Goal: Task Accomplishment & Management: Manage account settings

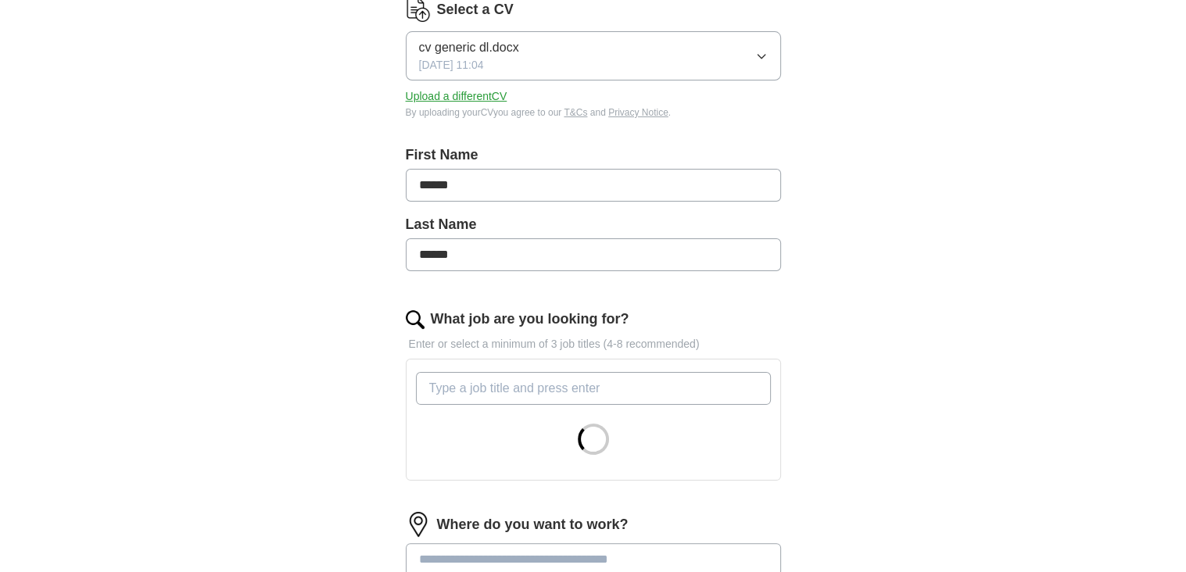
scroll to position [313, 0]
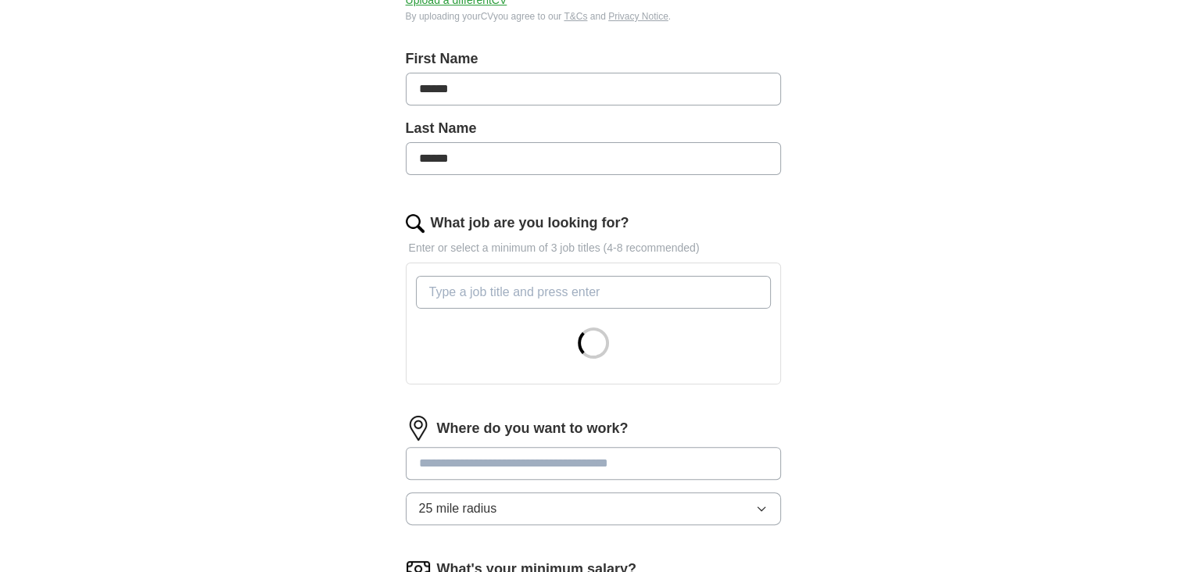
click at [545, 292] on input "What job are you looking for?" at bounding box center [593, 292] width 355 height 33
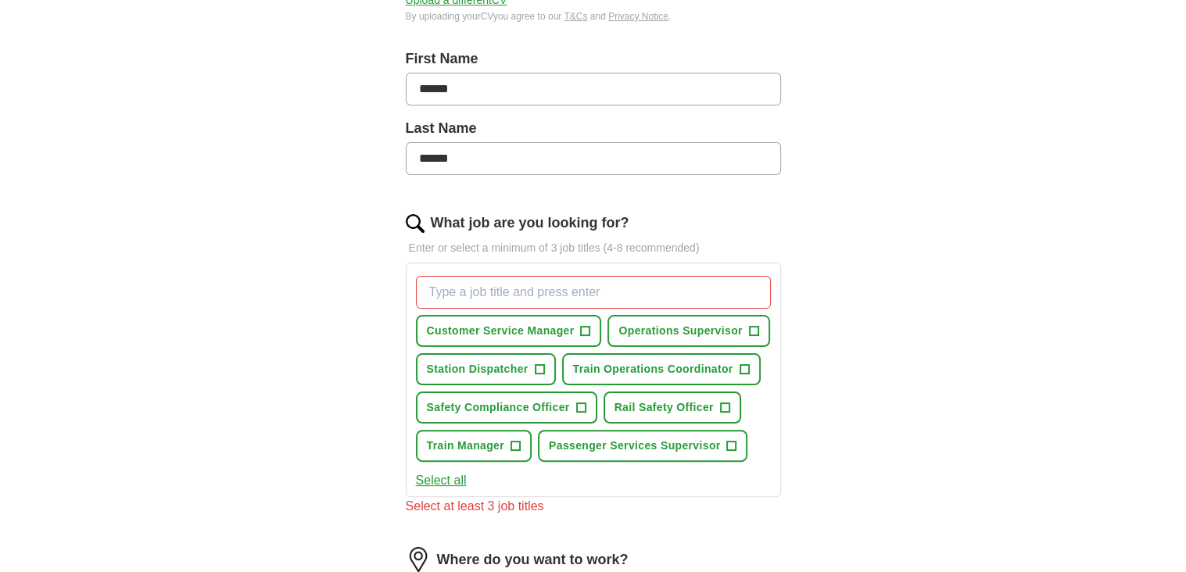
click at [454, 478] on button "Select all" at bounding box center [441, 480] width 51 height 19
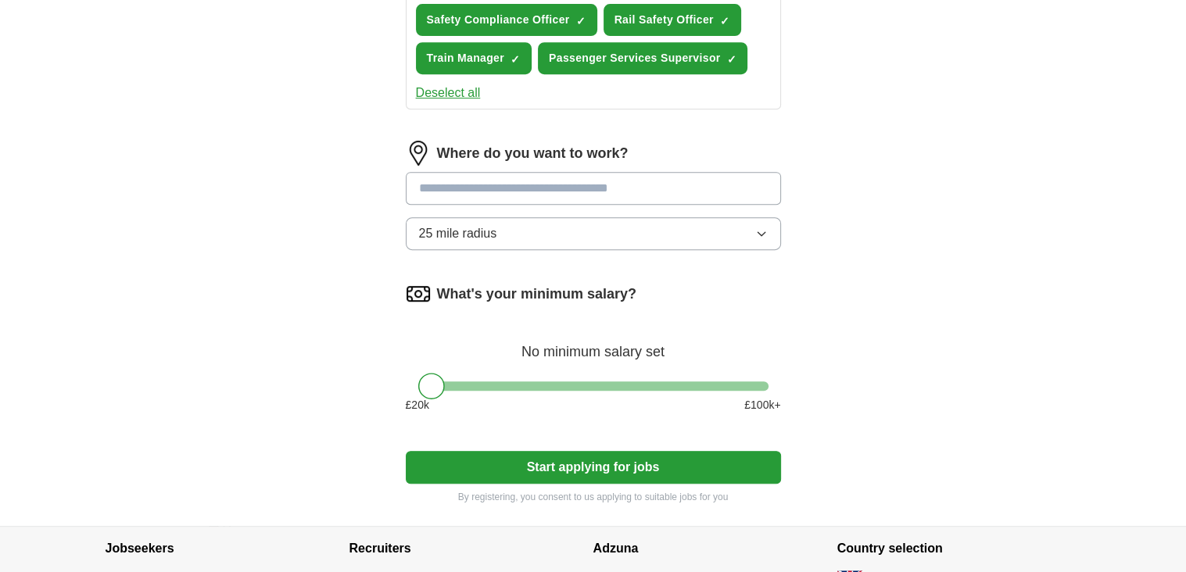
scroll to position [704, 0]
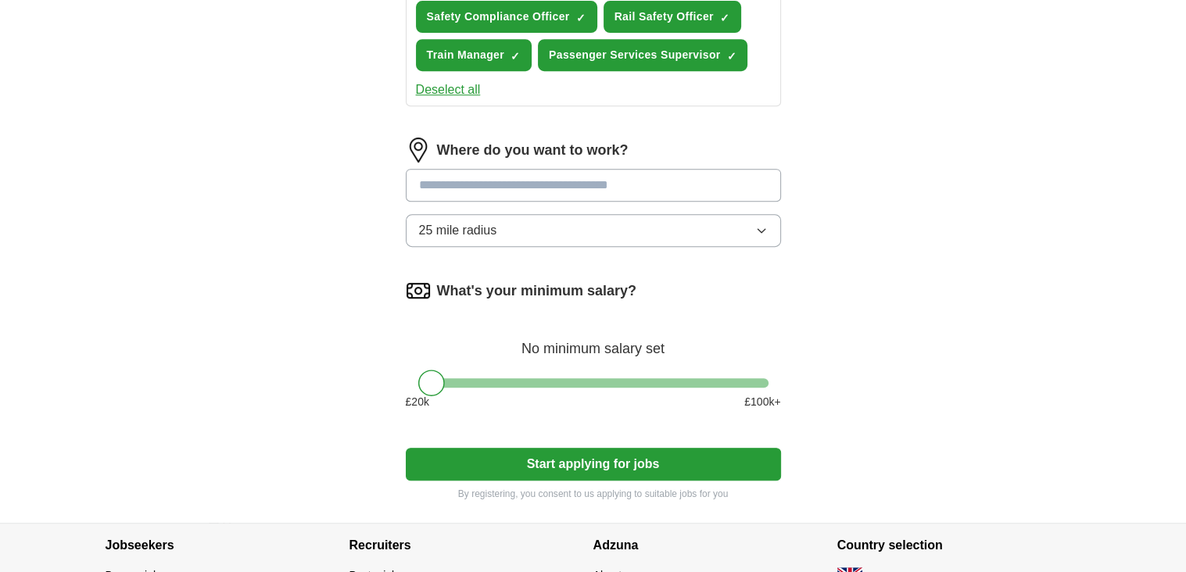
click at [611, 174] on input at bounding box center [593, 185] width 375 height 33
type input "*"
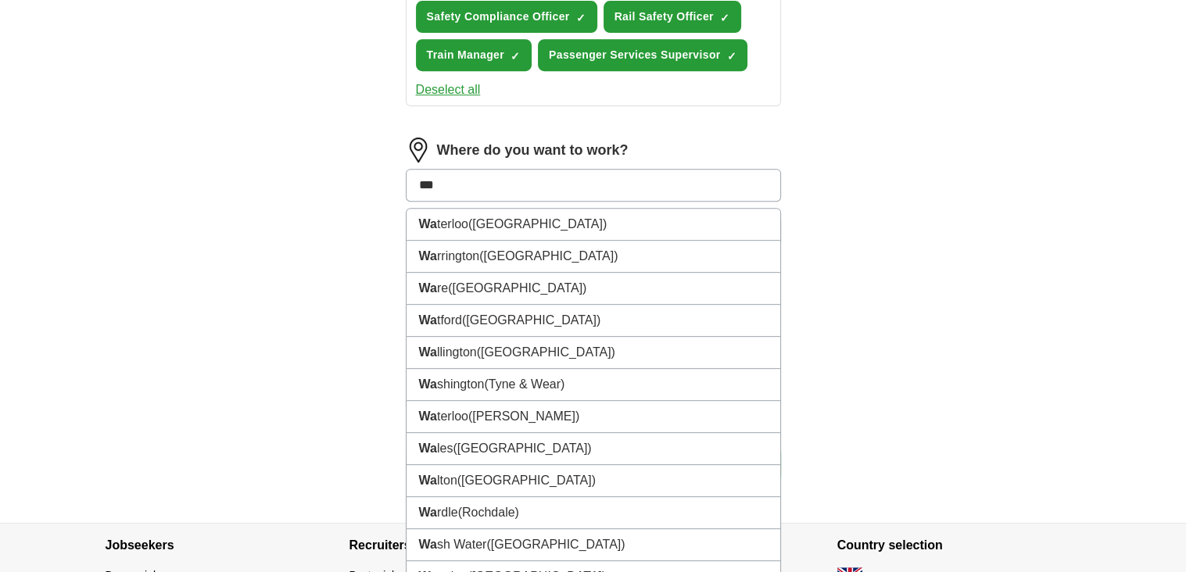
type input "****"
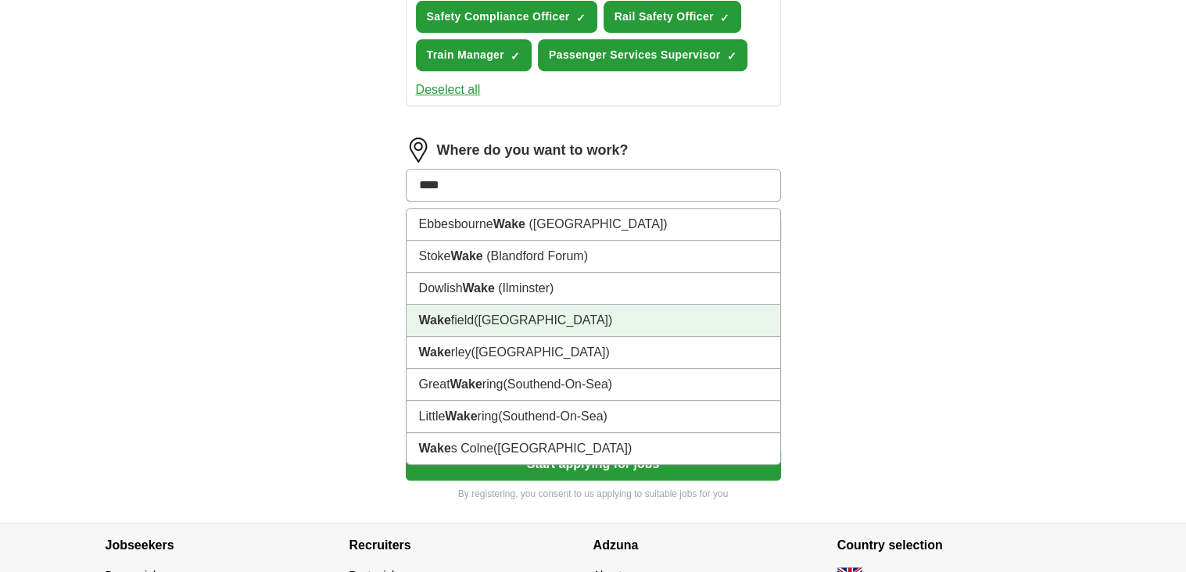
click at [539, 314] on span "(West Yorkshire)" at bounding box center [543, 320] width 138 height 13
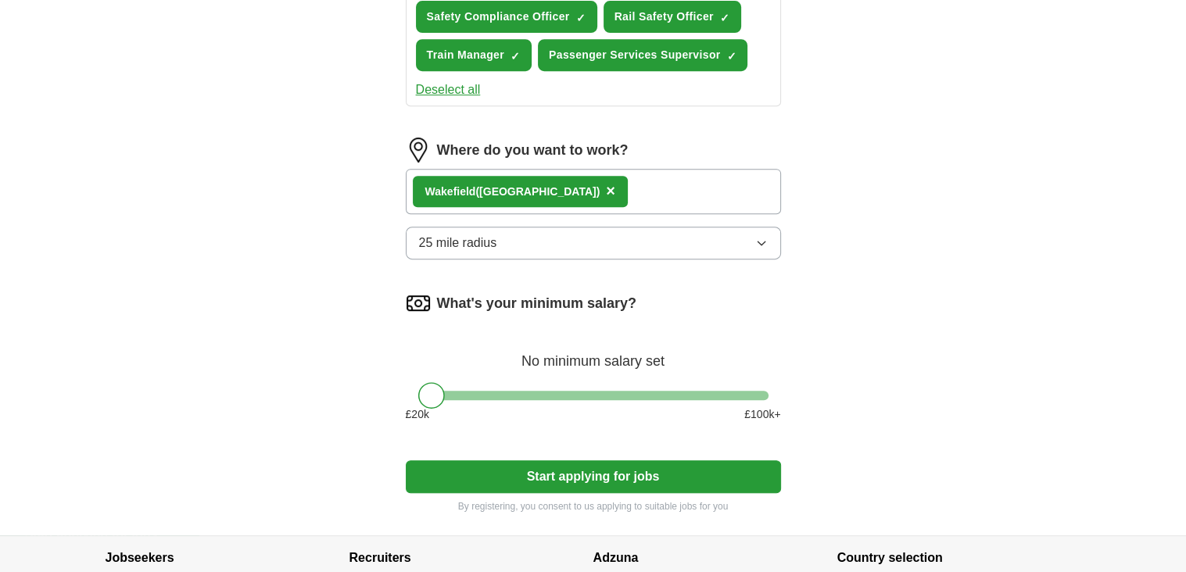
click at [760, 238] on icon "button" at bounding box center [761, 243] width 13 height 13
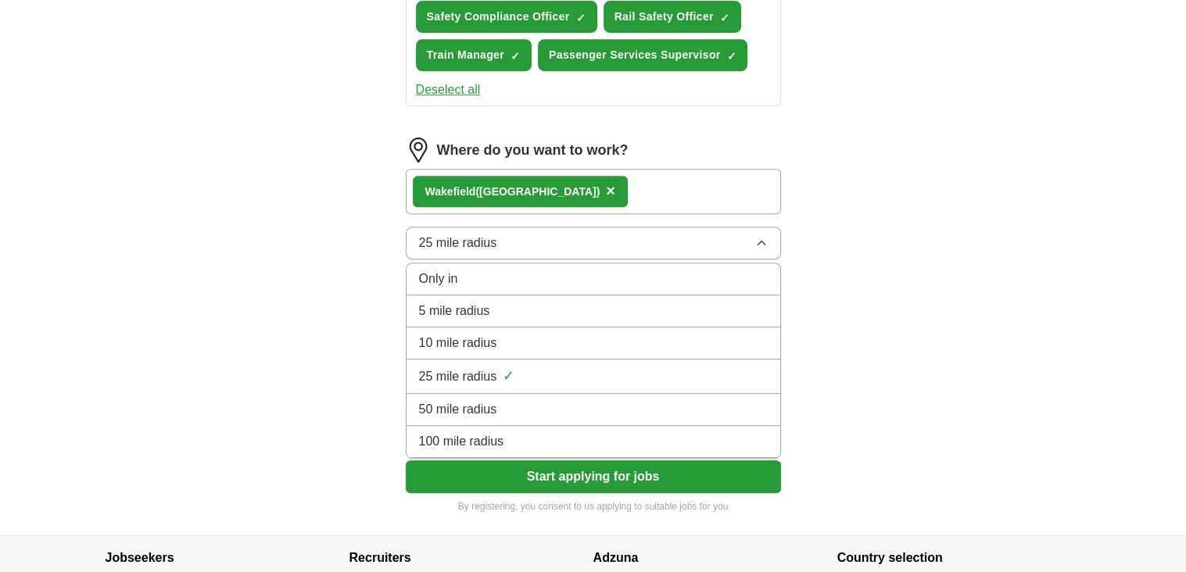
click at [636, 394] on li "50 mile radius" at bounding box center [594, 410] width 374 height 32
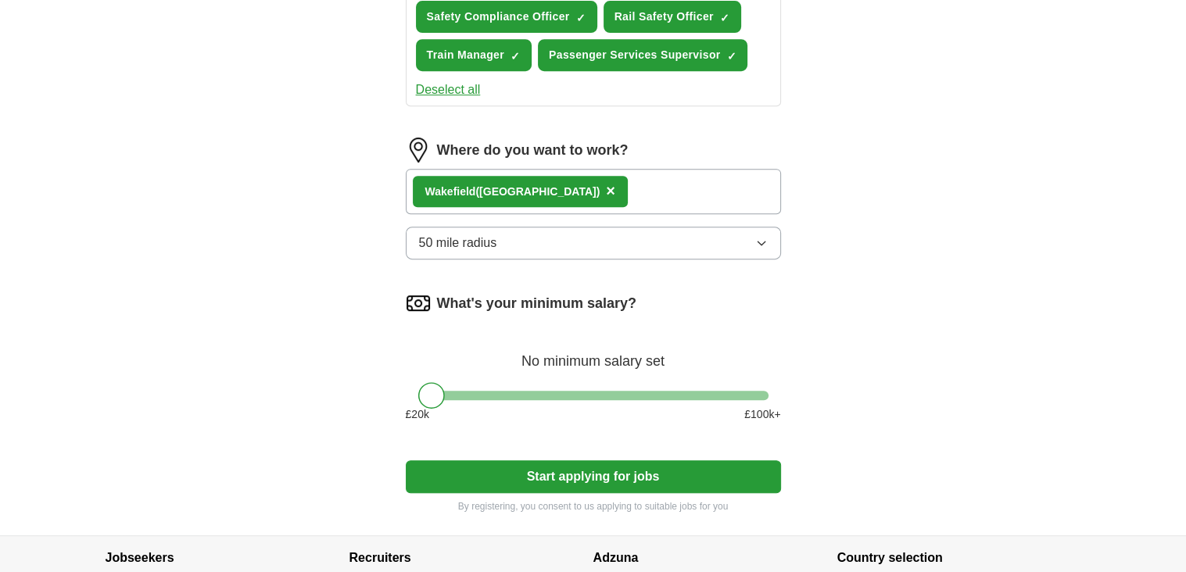
click at [432, 391] on div at bounding box center [431, 395] width 27 height 27
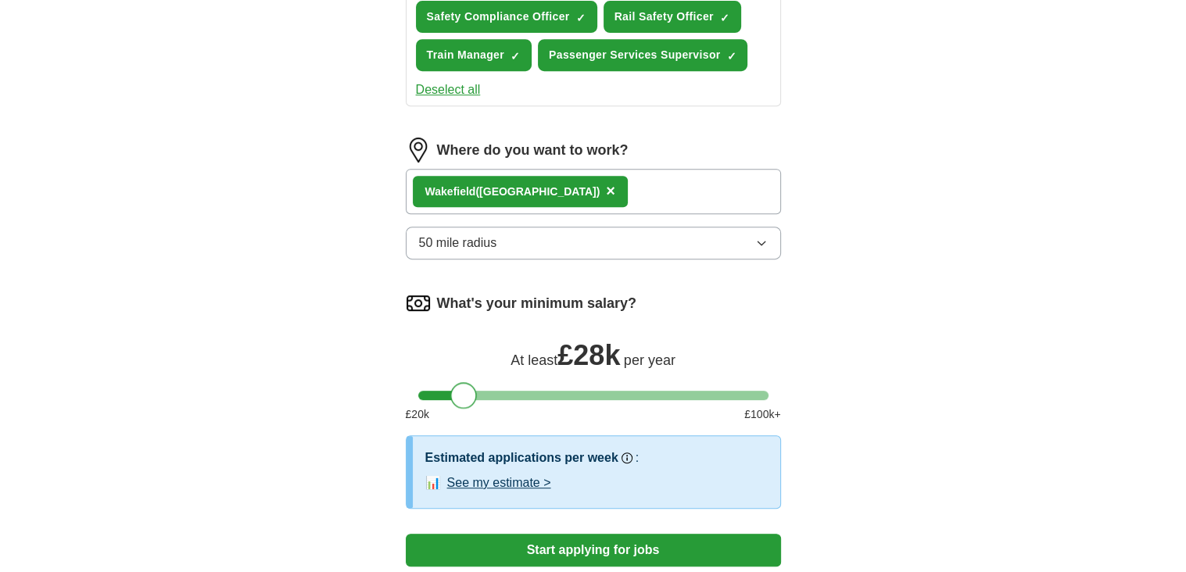
drag, startPoint x: 432, startPoint y: 391, endPoint x: 467, endPoint y: 396, distance: 34.8
click at [467, 396] on div at bounding box center [463, 395] width 27 height 27
click at [472, 396] on div at bounding box center [467, 395] width 27 height 27
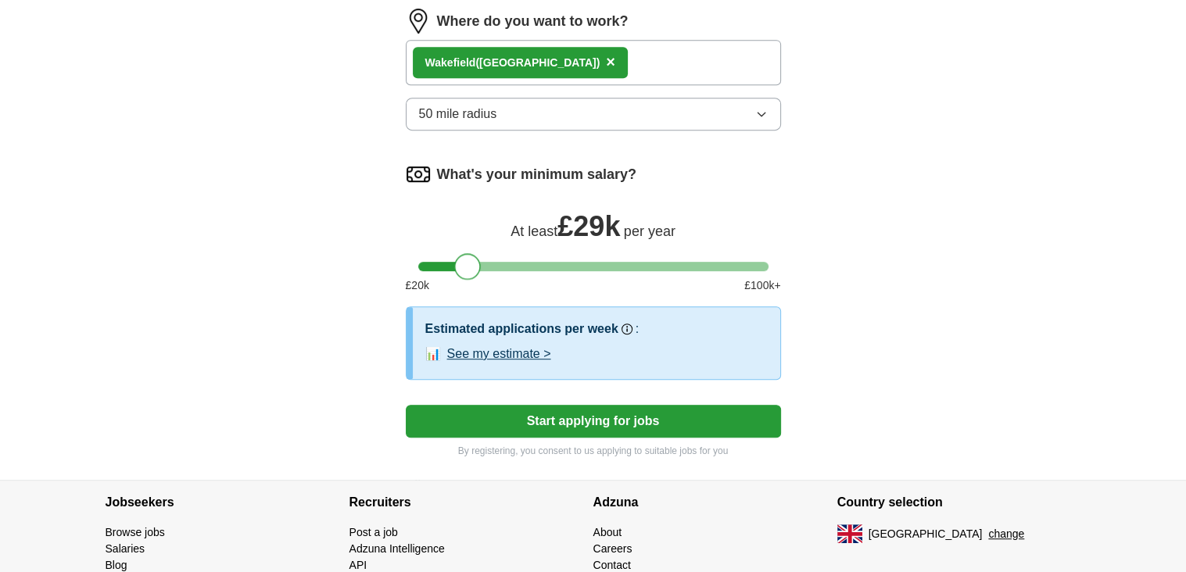
scroll to position [860, 0]
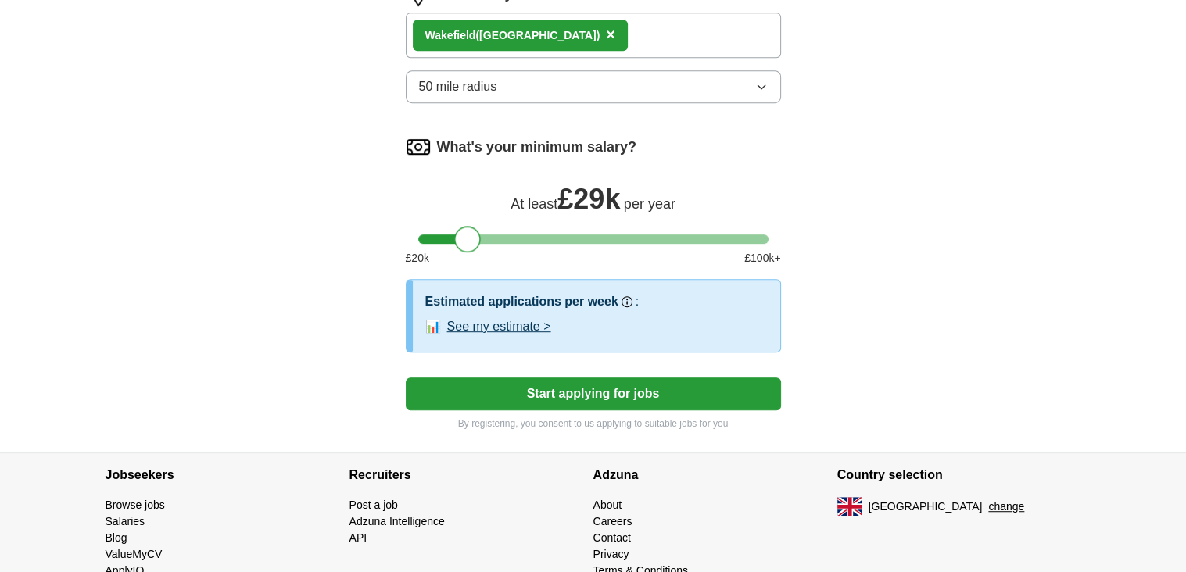
click at [582, 391] on button "Start applying for jobs" at bounding box center [593, 394] width 375 height 33
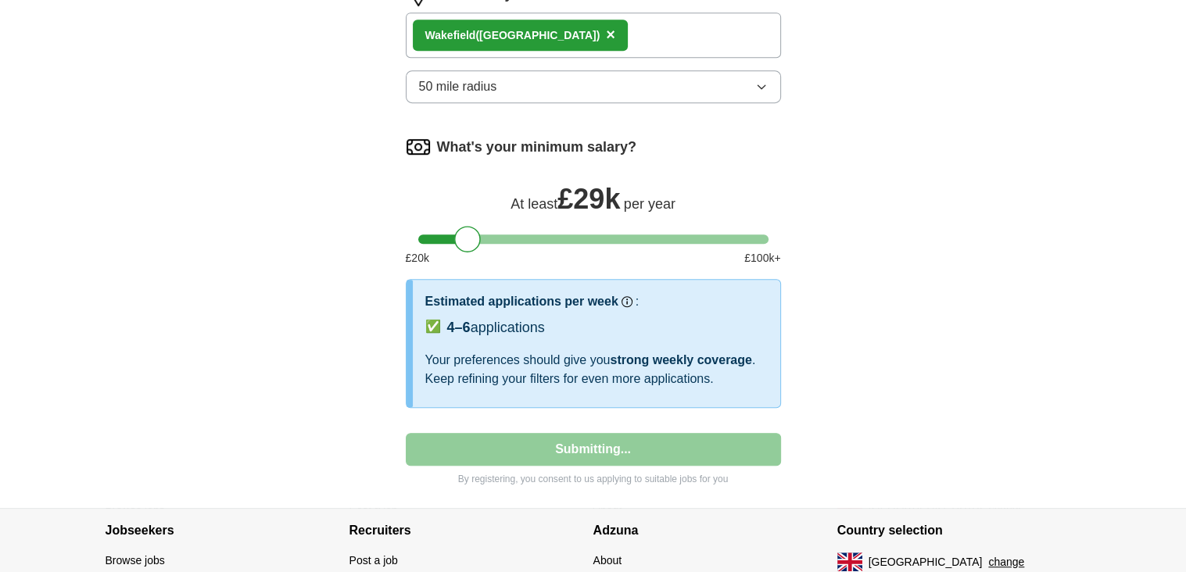
select select "**"
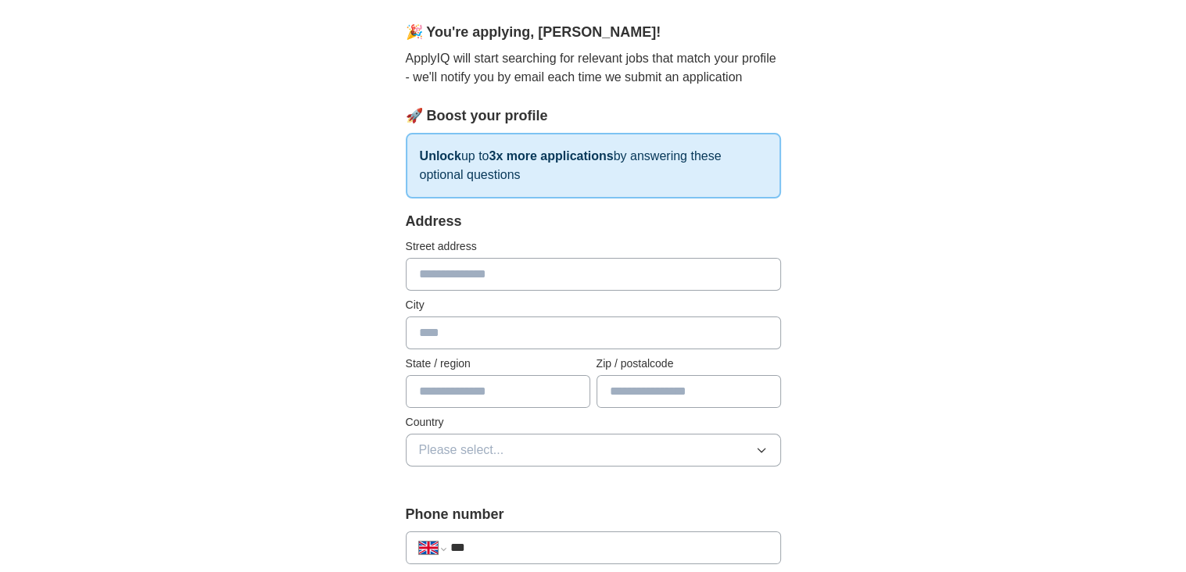
scroll to position [156, 0]
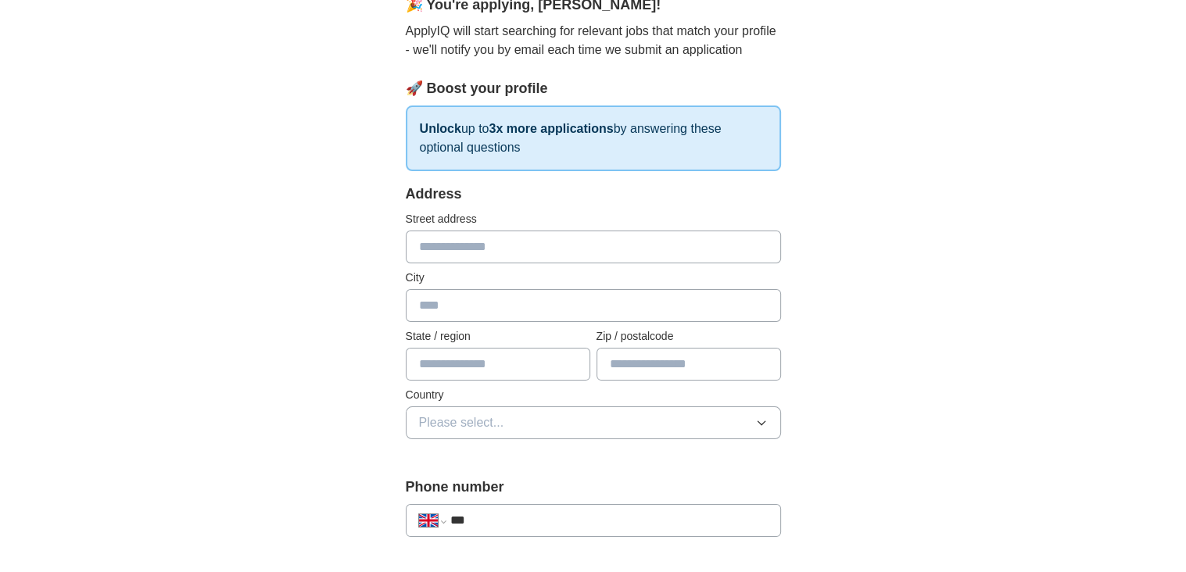
click at [535, 238] on input "text" at bounding box center [593, 247] width 375 height 33
type input "**********"
type input "*********"
type input "**"
type input "*******"
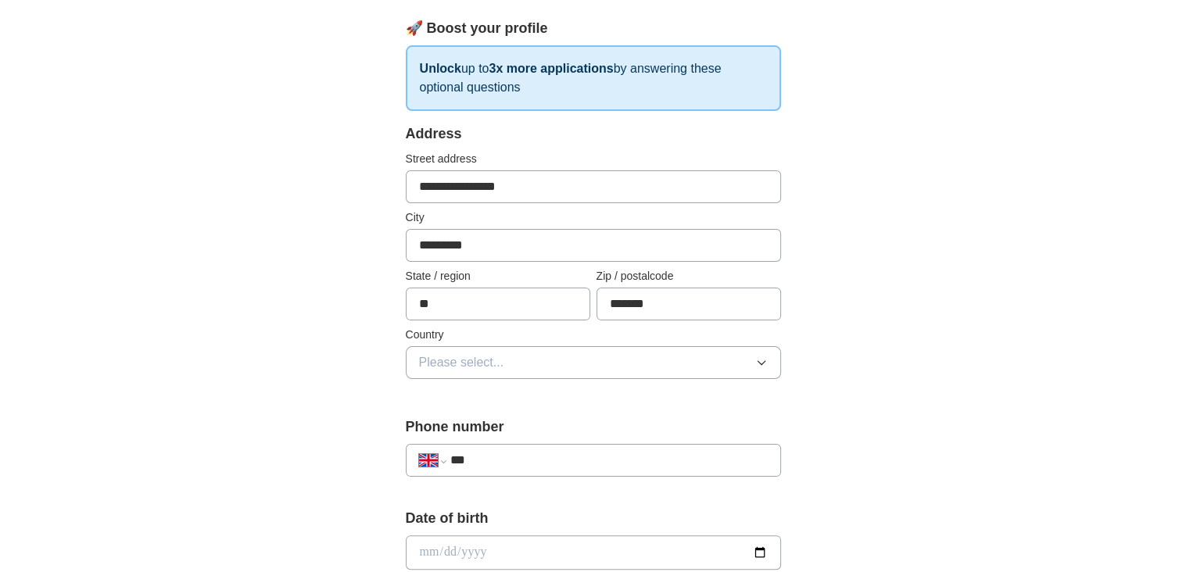
scroll to position [313, 0]
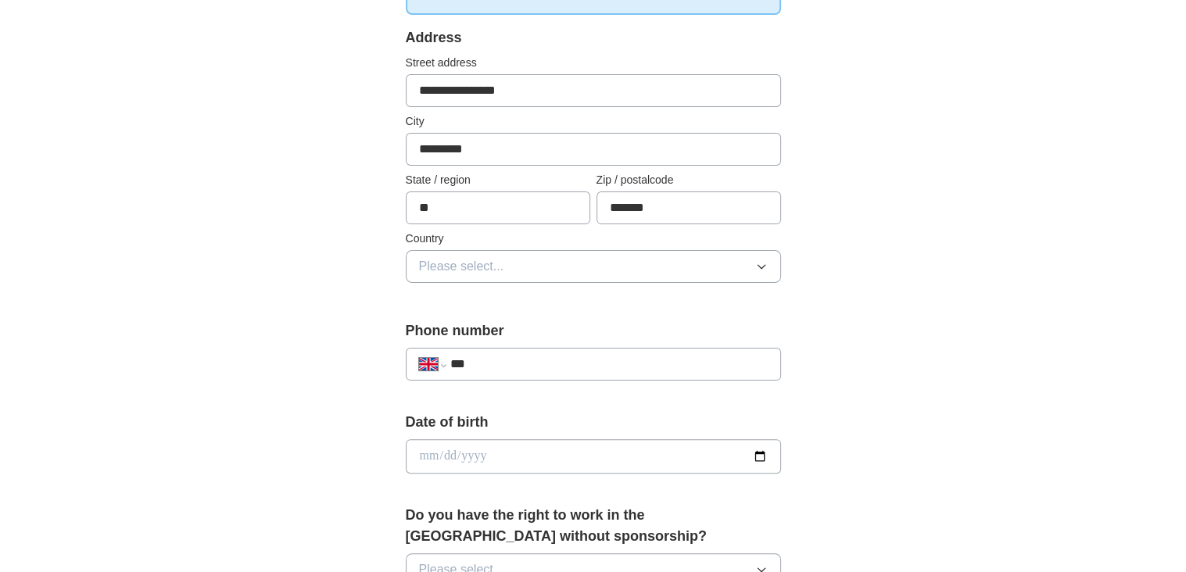
drag, startPoint x: 446, startPoint y: 199, endPoint x: 411, endPoint y: 199, distance: 35.2
click at [411, 199] on input "**" at bounding box center [498, 208] width 185 height 33
type input "**********"
click at [751, 263] on button "Please select..." at bounding box center [593, 266] width 375 height 33
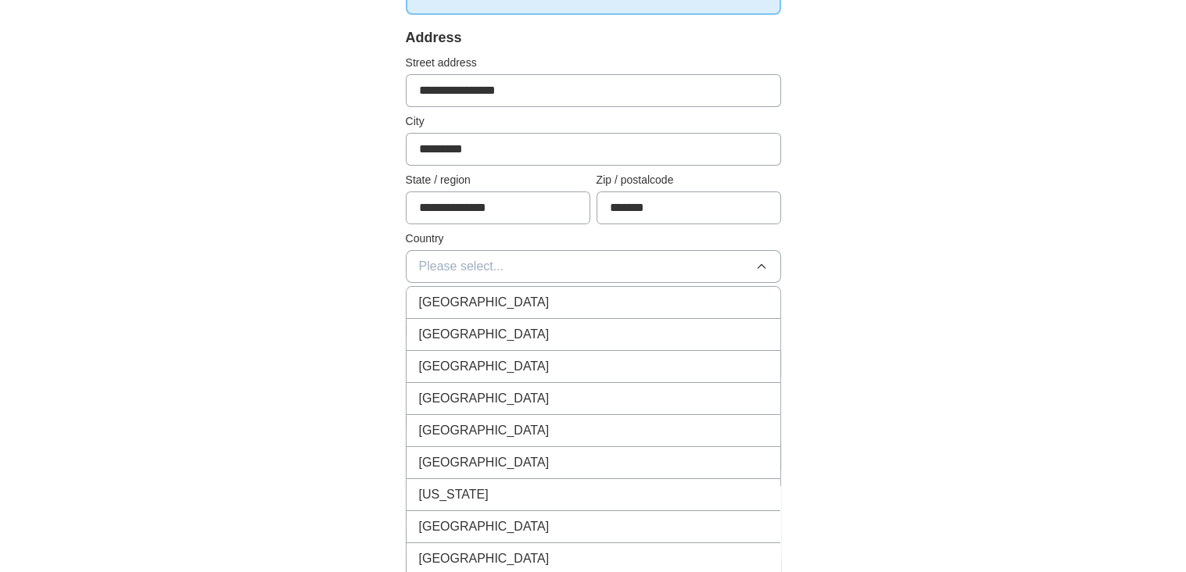
click at [548, 300] on div "[GEOGRAPHIC_DATA]" at bounding box center [593, 302] width 349 height 19
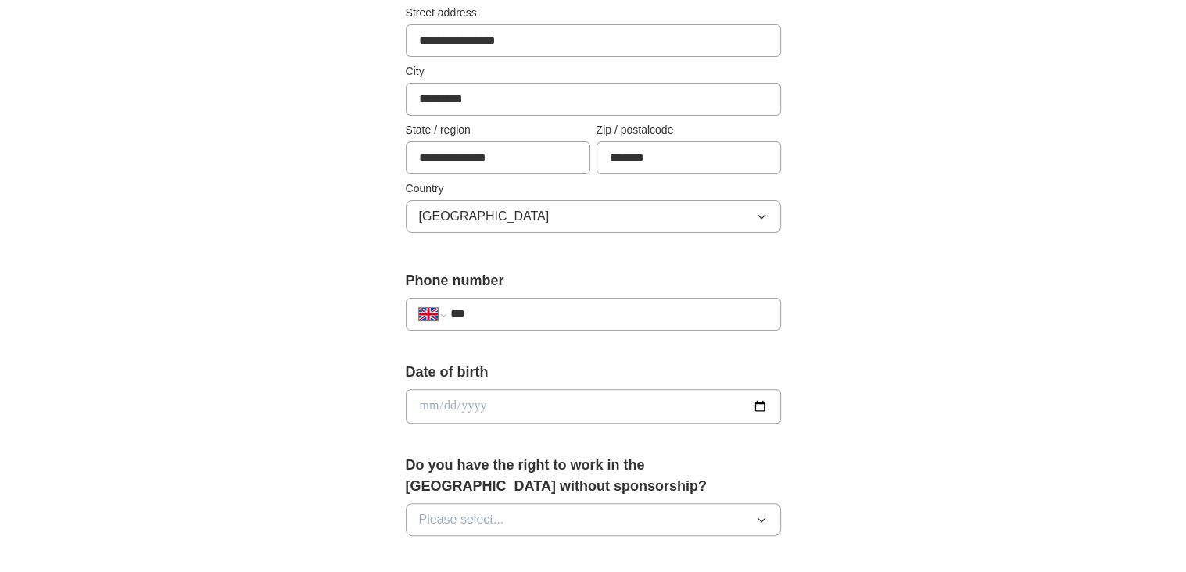
scroll to position [469, 0]
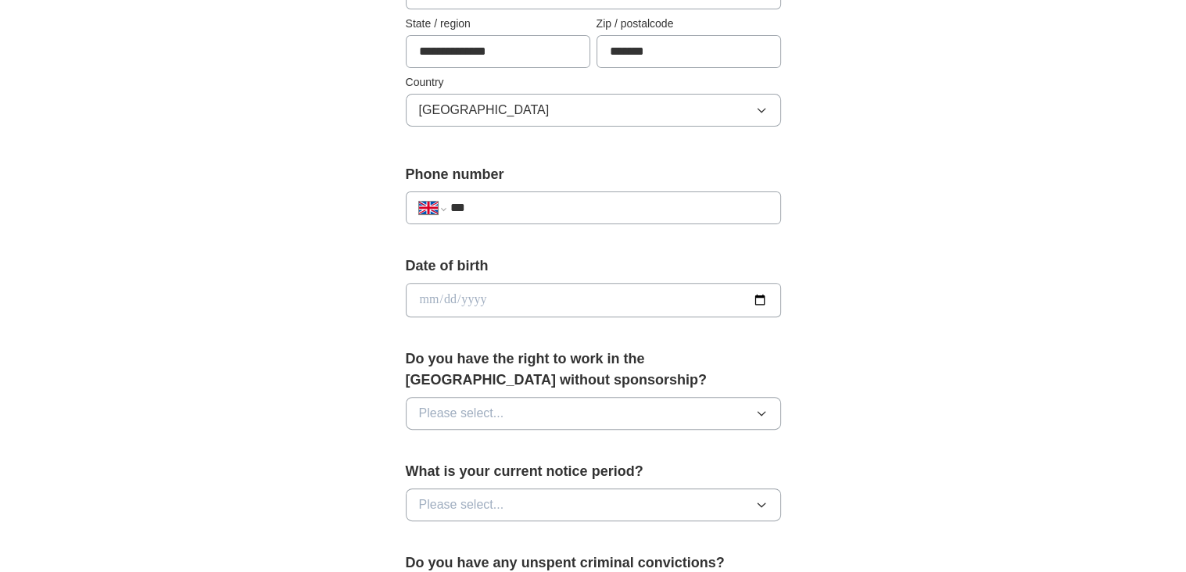
click at [559, 206] on input "***" at bounding box center [608, 208] width 317 height 19
type input "**********"
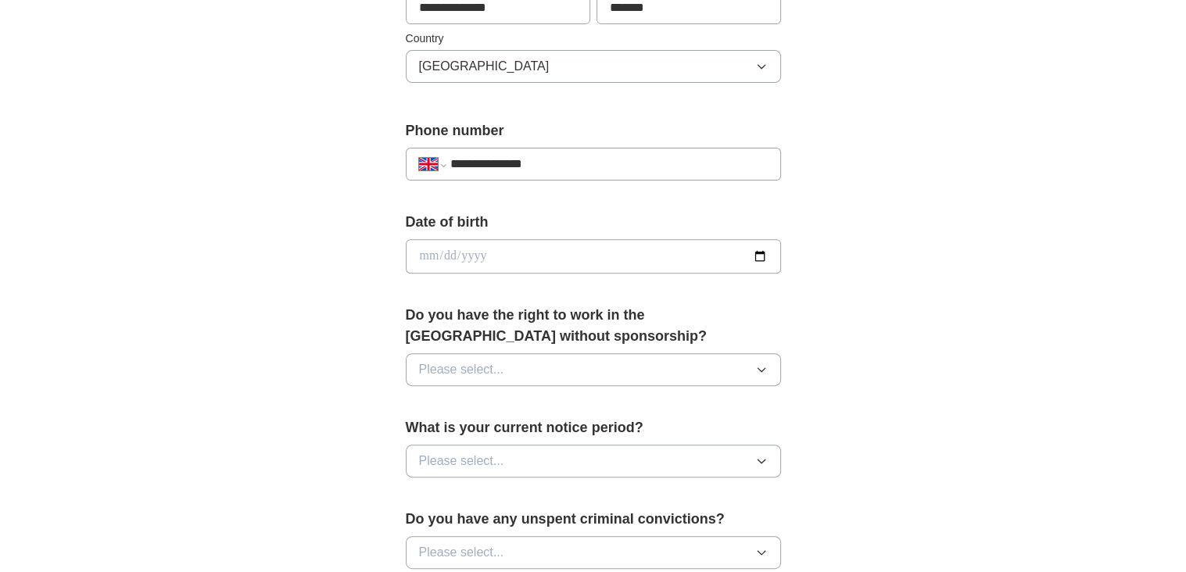
scroll to position [547, 0]
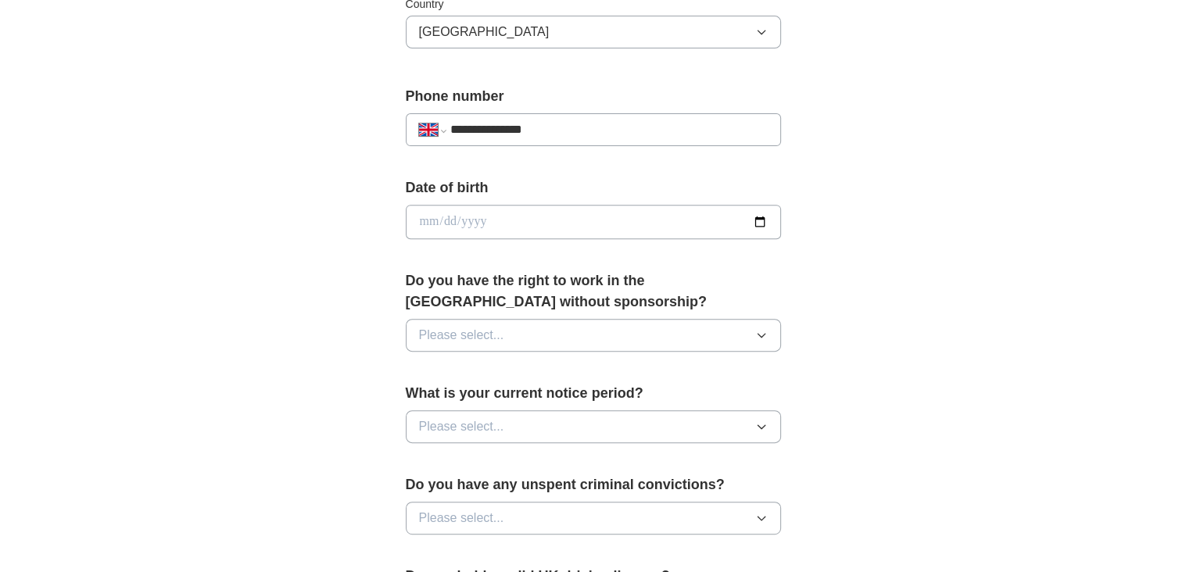
click at [517, 222] on input "date" at bounding box center [593, 222] width 375 height 34
type input "**********"
click at [518, 319] on button "Please select..." at bounding box center [593, 335] width 375 height 33
click at [541, 358] on li "Yes" at bounding box center [594, 372] width 374 height 32
click at [572, 410] on button "Please select..." at bounding box center [593, 426] width 375 height 33
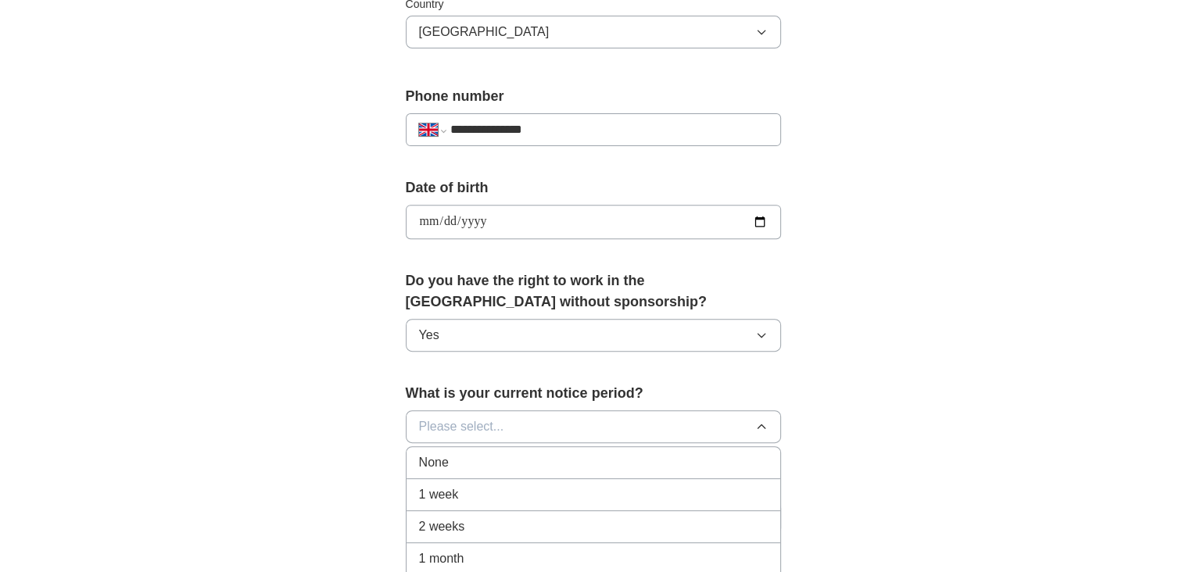
click at [527, 454] on div "None" at bounding box center [593, 462] width 349 height 19
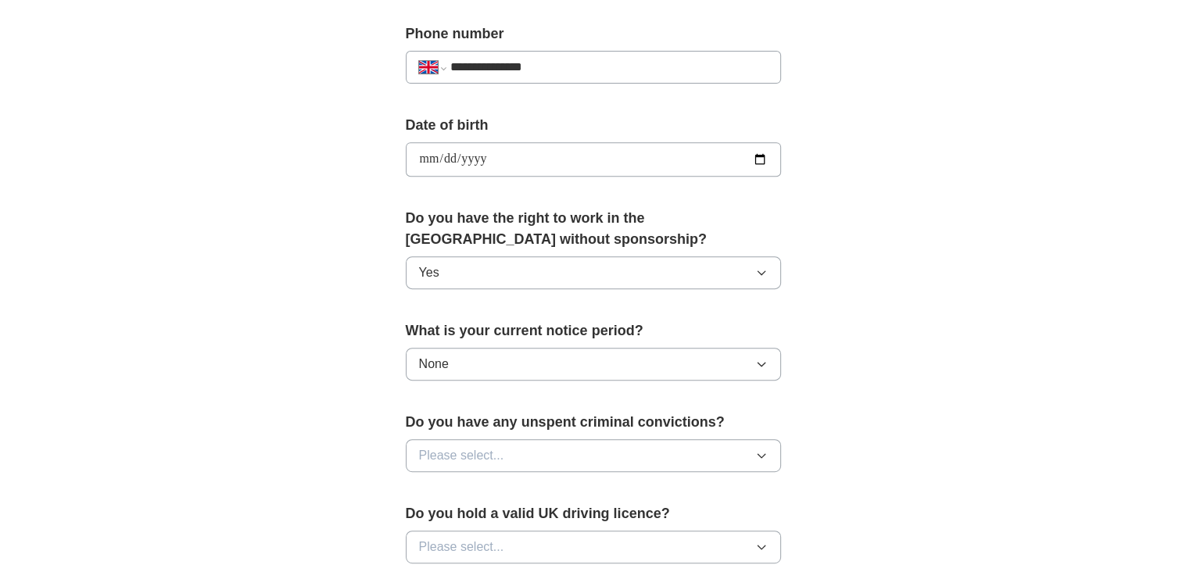
scroll to position [704, 0]
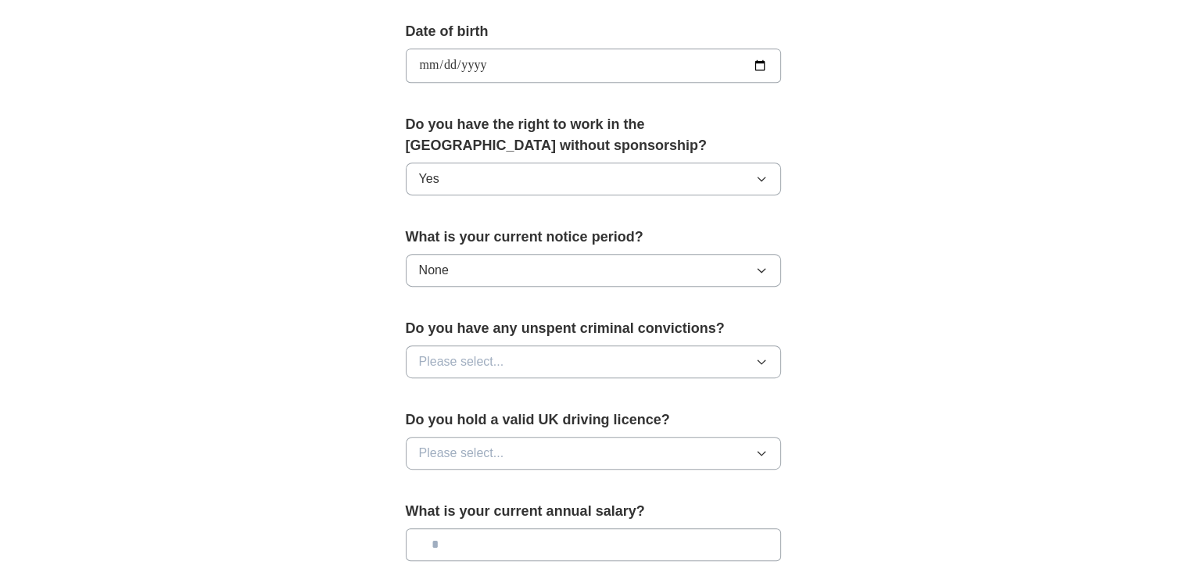
click at [726, 360] on button "Please select..." at bounding box center [593, 362] width 375 height 33
click at [664, 421] on div "No" at bounding box center [593, 430] width 349 height 19
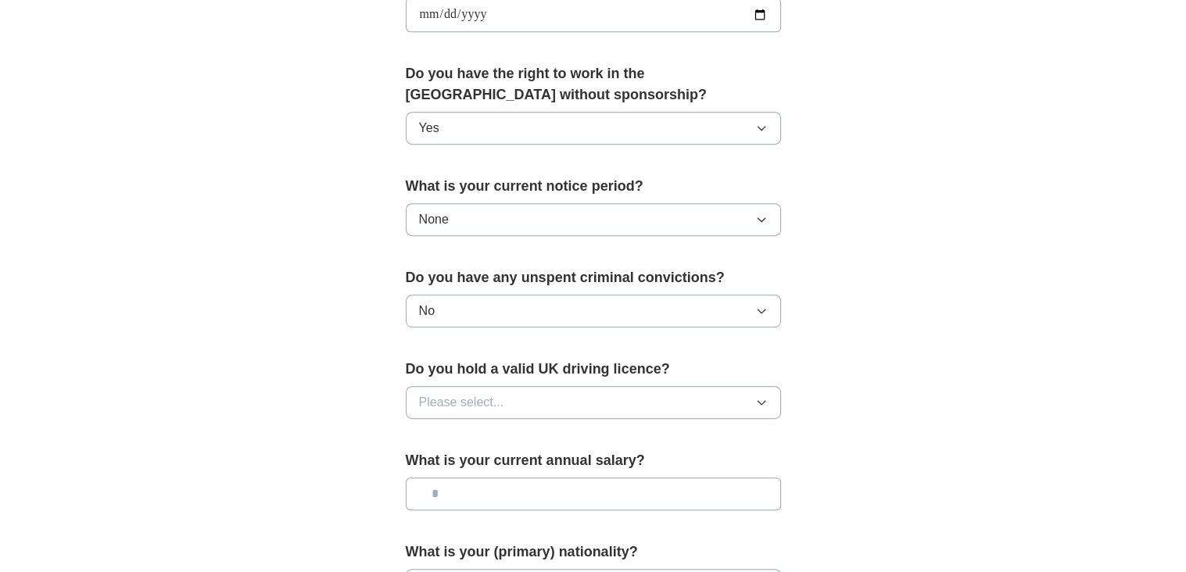
scroll to position [782, 0]
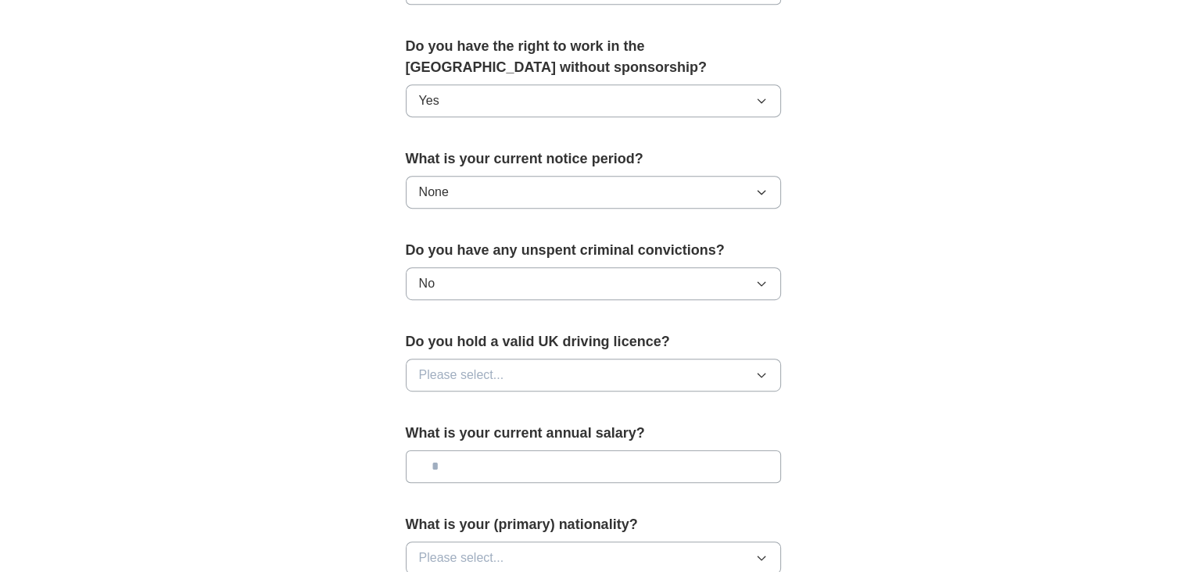
click at [759, 370] on icon "button" at bounding box center [761, 375] width 13 height 13
click at [652, 407] on div "Yes" at bounding box center [593, 411] width 349 height 19
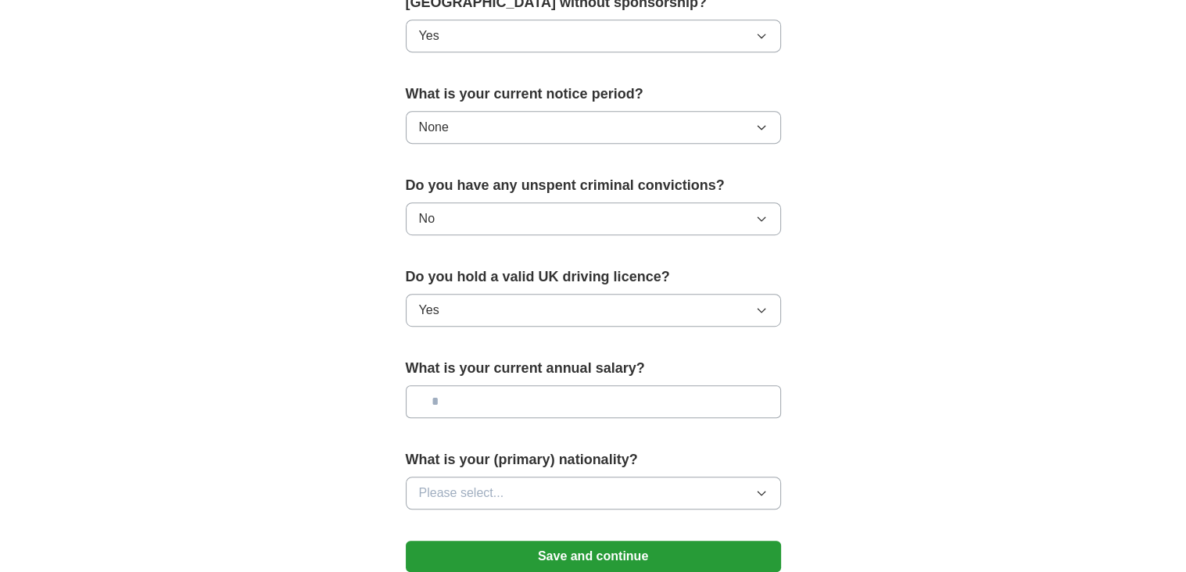
scroll to position [938, 0]
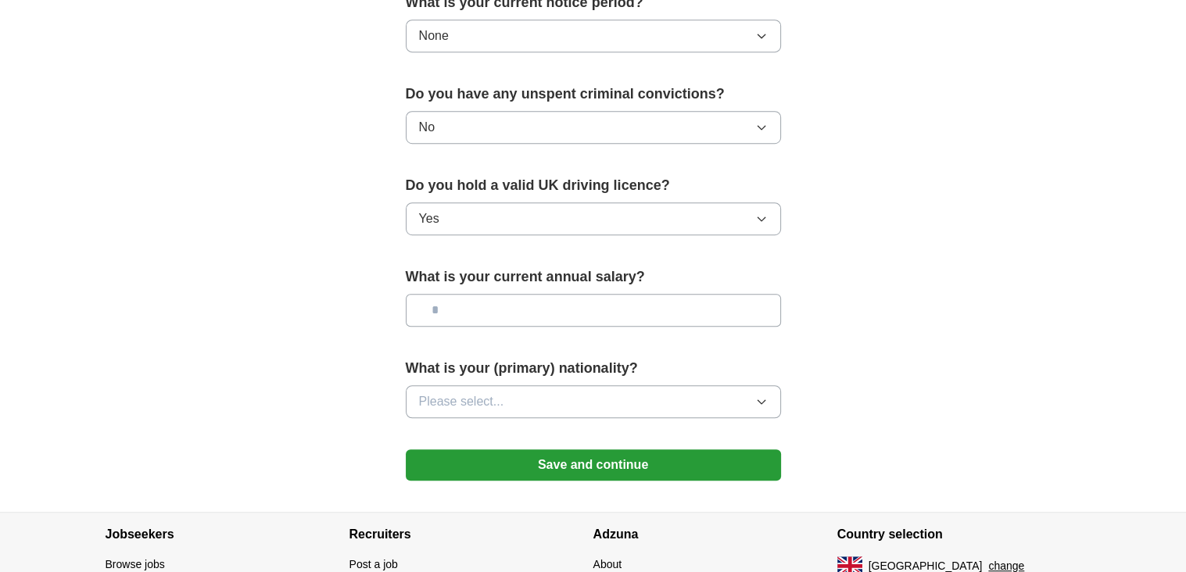
click at [513, 306] on input "text" at bounding box center [593, 310] width 375 height 33
type input "**"
click at [755, 396] on icon "button" at bounding box center [761, 402] width 13 height 13
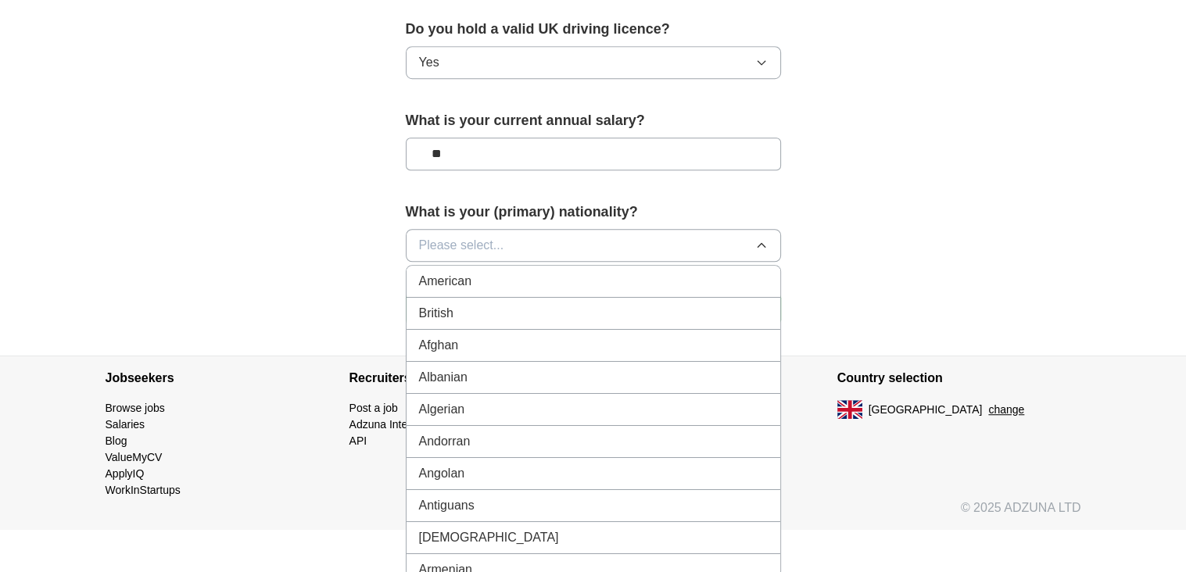
click at [608, 309] on div "British" at bounding box center [593, 313] width 349 height 19
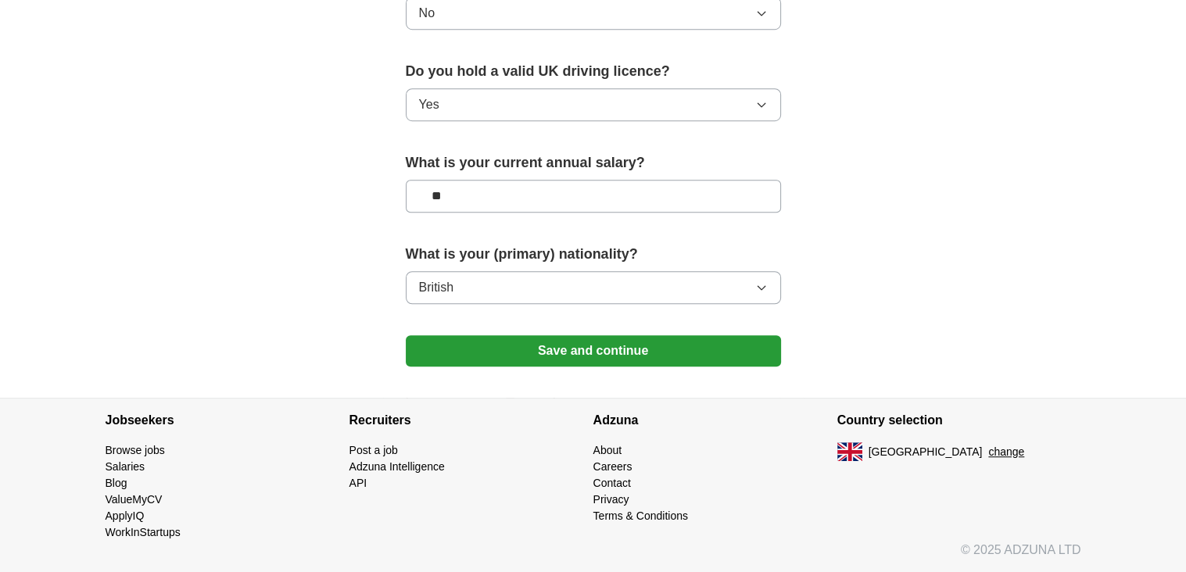
scroll to position [1048, 0]
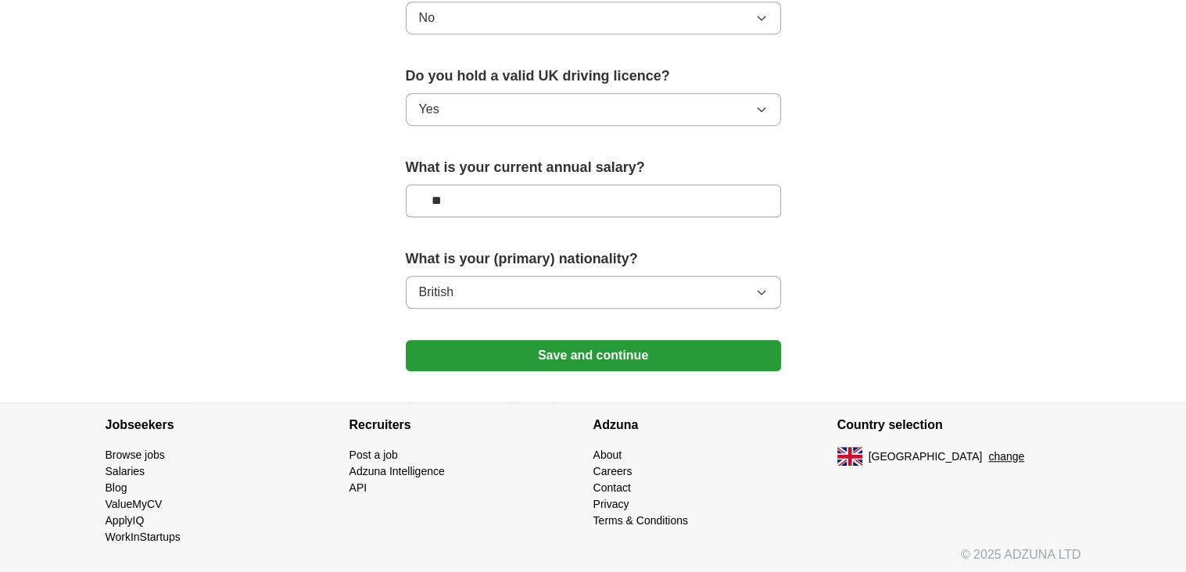
click at [619, 350] on button "Save and continue" at bounding box center [593, 355] width 375 height 31
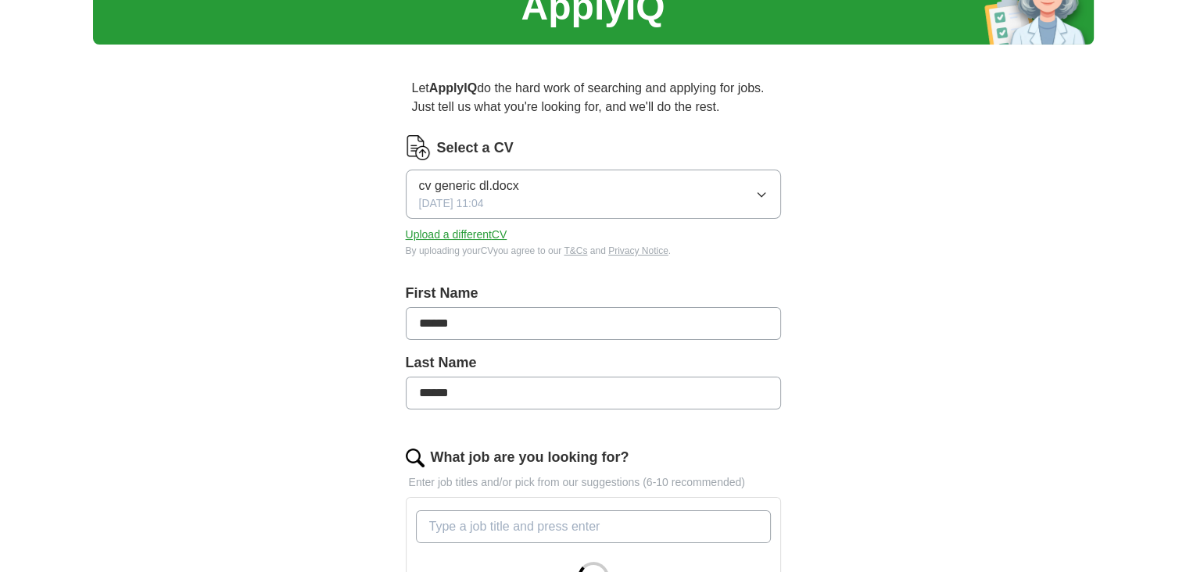
scroll to position [313, 0]
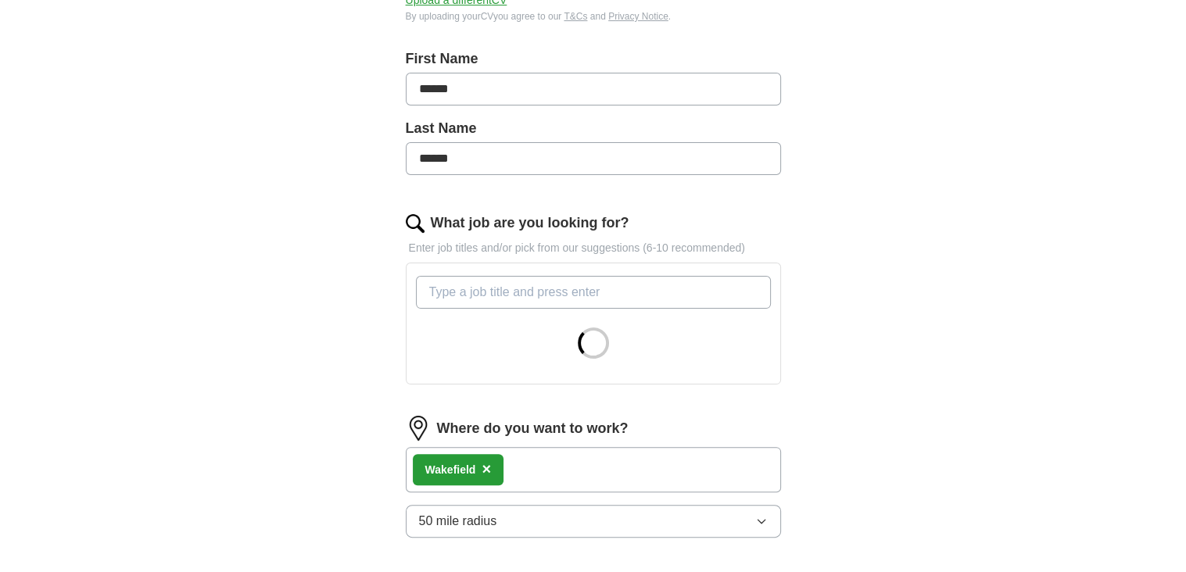
click at [463, 288] on input "What job are you looking for?" at bounding box center [593, 292] width 355 height 33
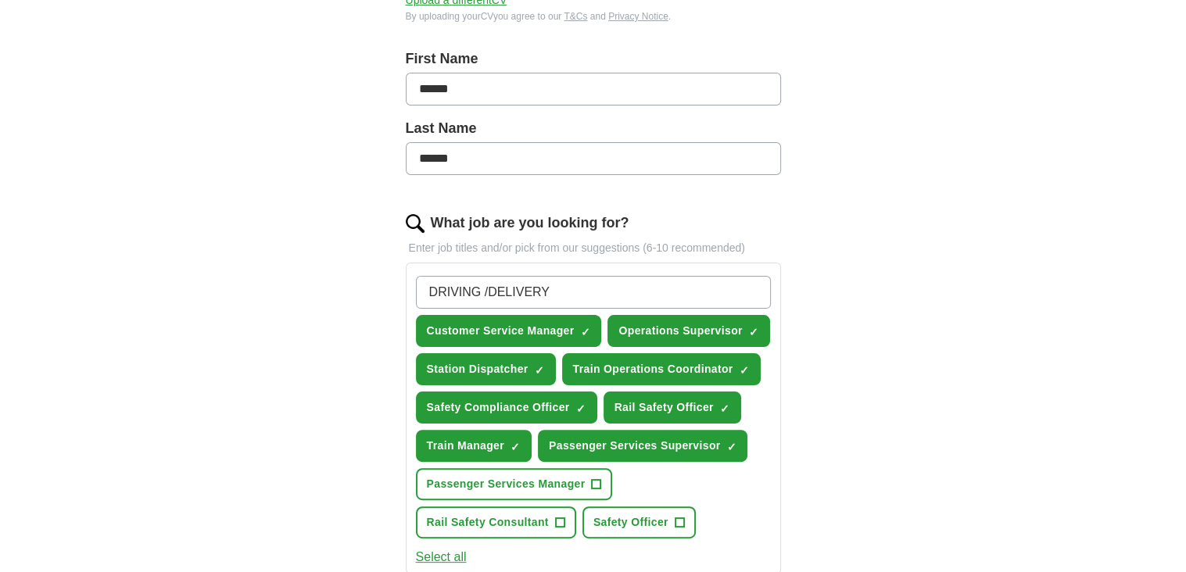
type input "DRIVING /DELIVERY"
click at [592, 478] on span "+" at bounding box center [596, 484] width 9 height 13
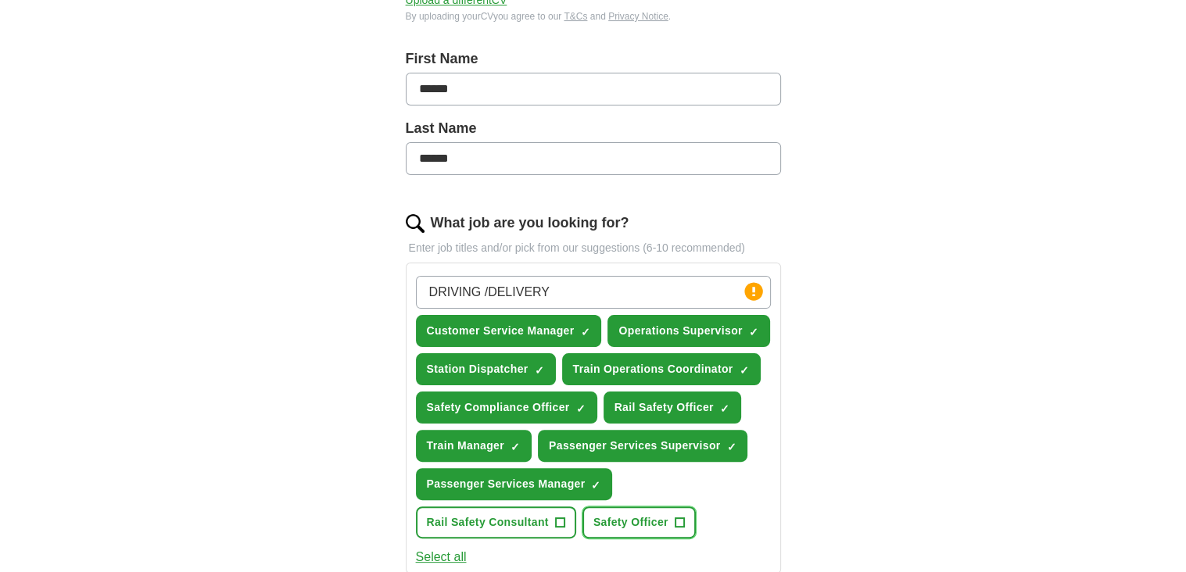
click at [665, 517] on span "Safety Officer" at bounding box center [630, 522] width 75 height 16
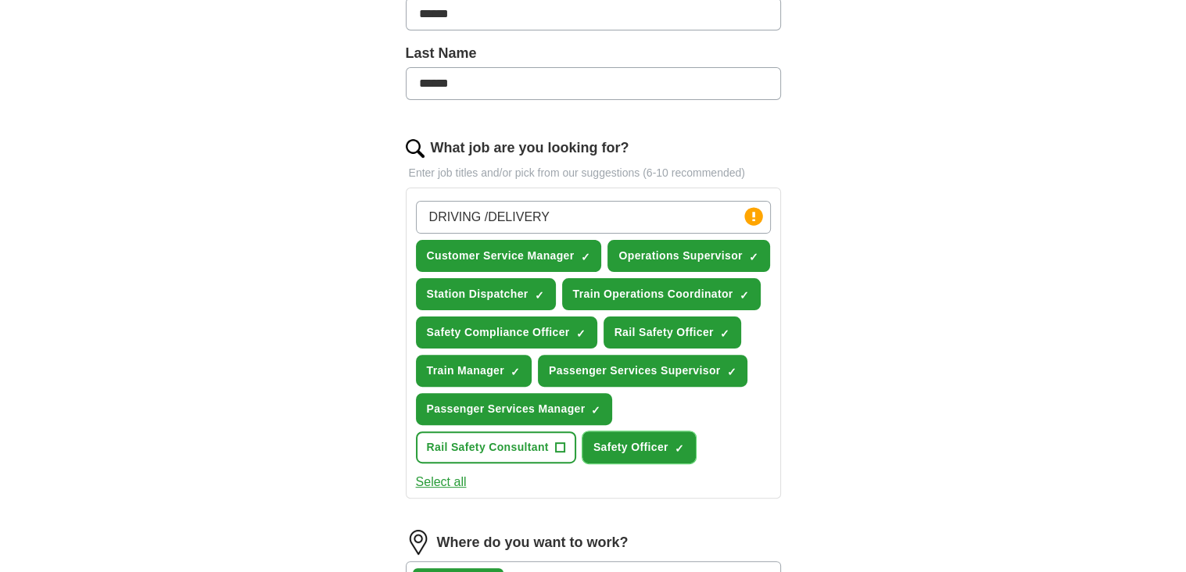
scroll to position [469, 0]
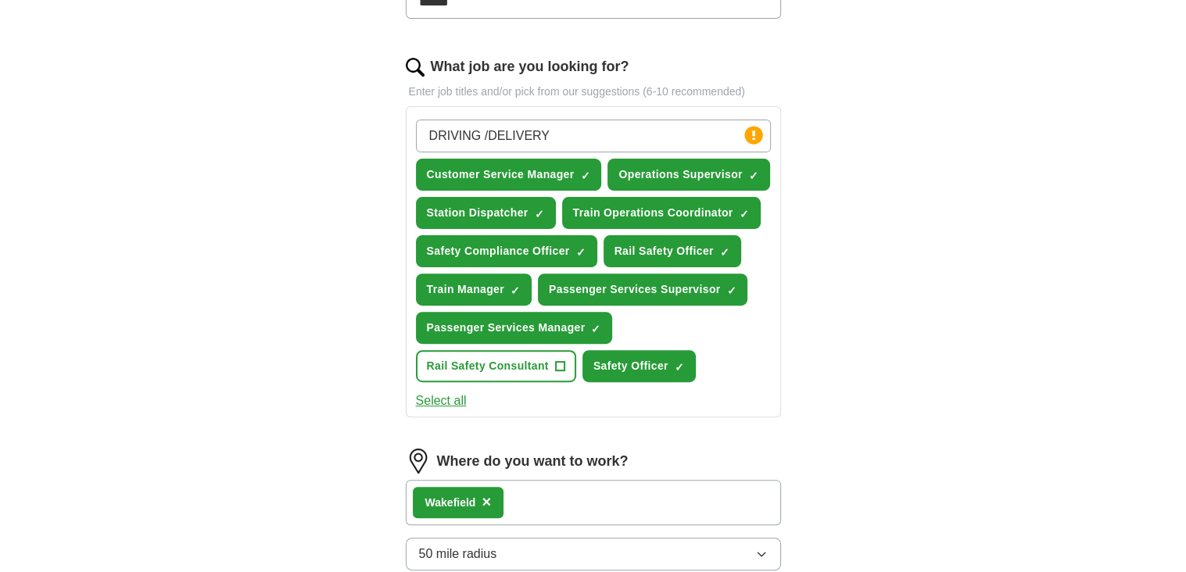
click at [733, 127] on input "DRIVING /DELIVERY" at bounding box center [593, 136] width 355 height 33
click at [751, 137] on circle at bounding box center [753, 135] width 18 height 18
drag, startPoint x: 751, startPoint y: 137, endPoint x: 719, endPoint y: 130, distance: 32.1
drag, startPoint x: 719, startPoint y: 130, endPoint x: 708, endPoint y: 133, distance: 11.4
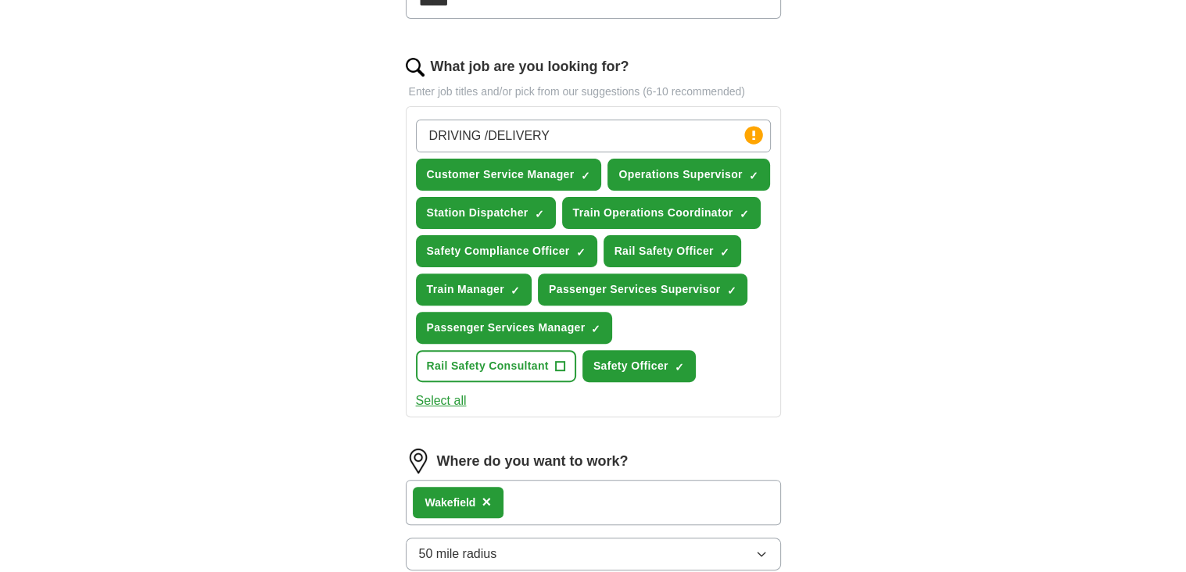
click at [708, 133] on input "DRIVING /DELIVERY" at bounding box center [593, 136] width 355 height 33
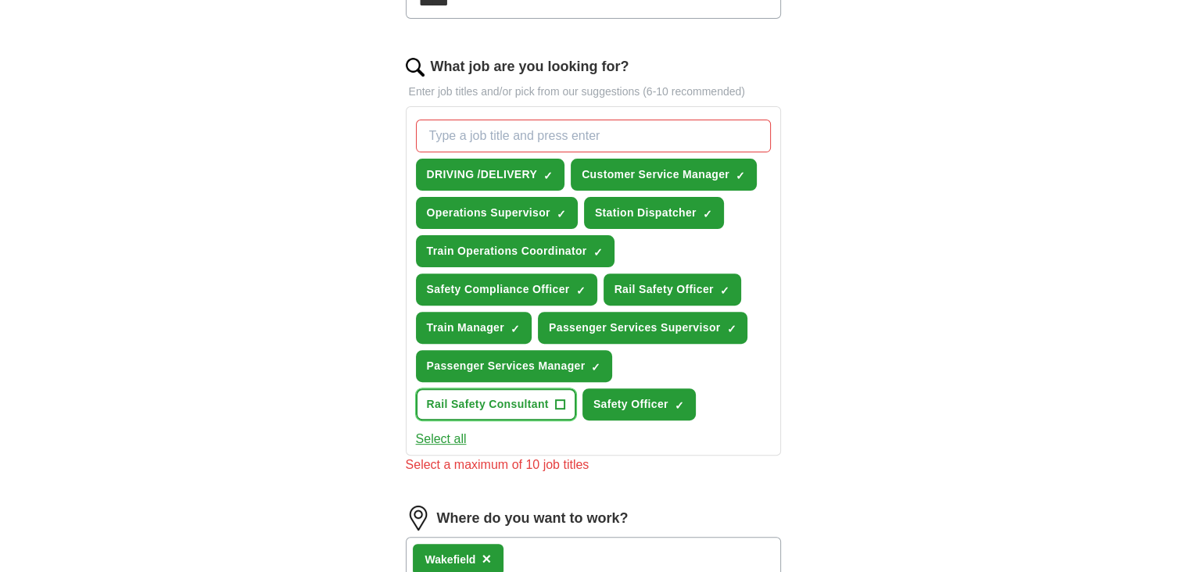
click at [562, 399] on span "+" at bounding box center [559, 405] width 9 height 13
click at [0, 0] on span "×" at bounding box center [0, 0] width 0 height 0
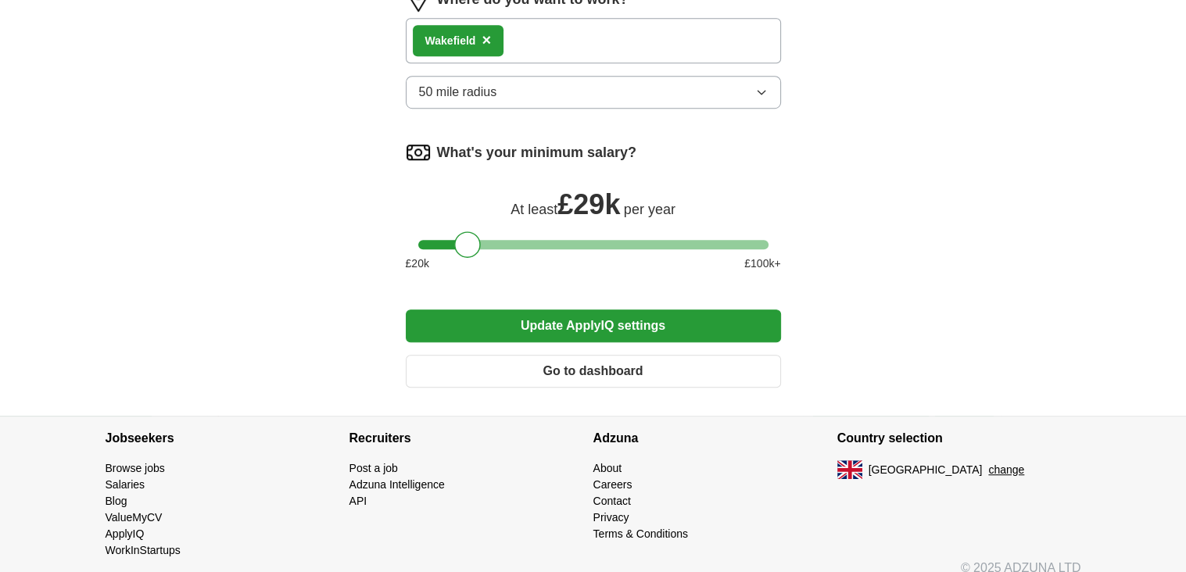
scroll to position [980, 0]
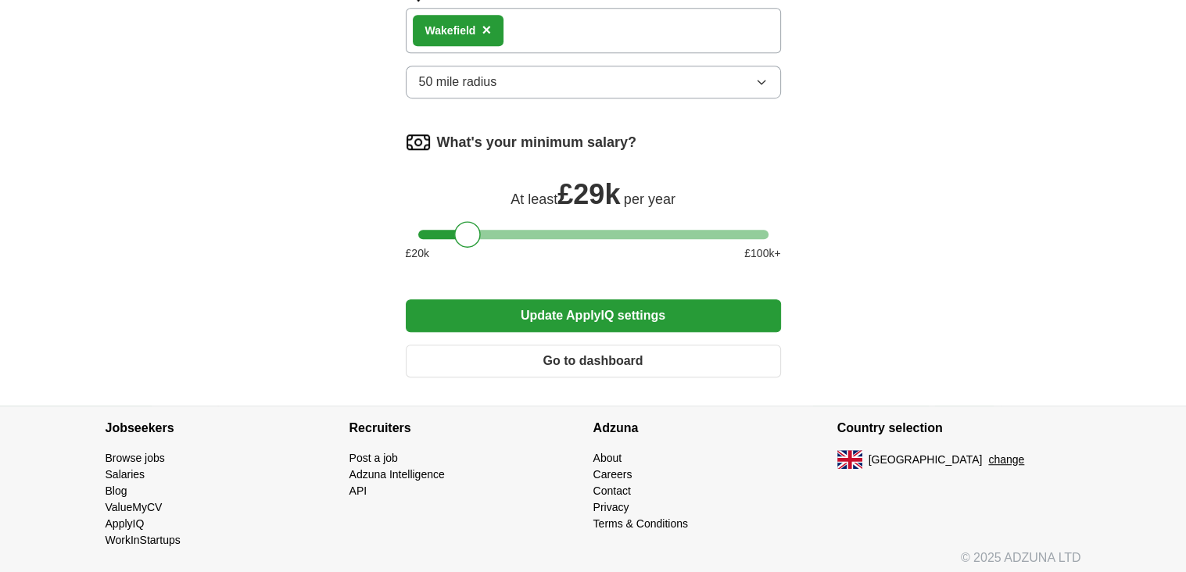
click at [618, 309] on button "Update ApplyIQ settings" at bounding box center [593, 315] width 375 height 33
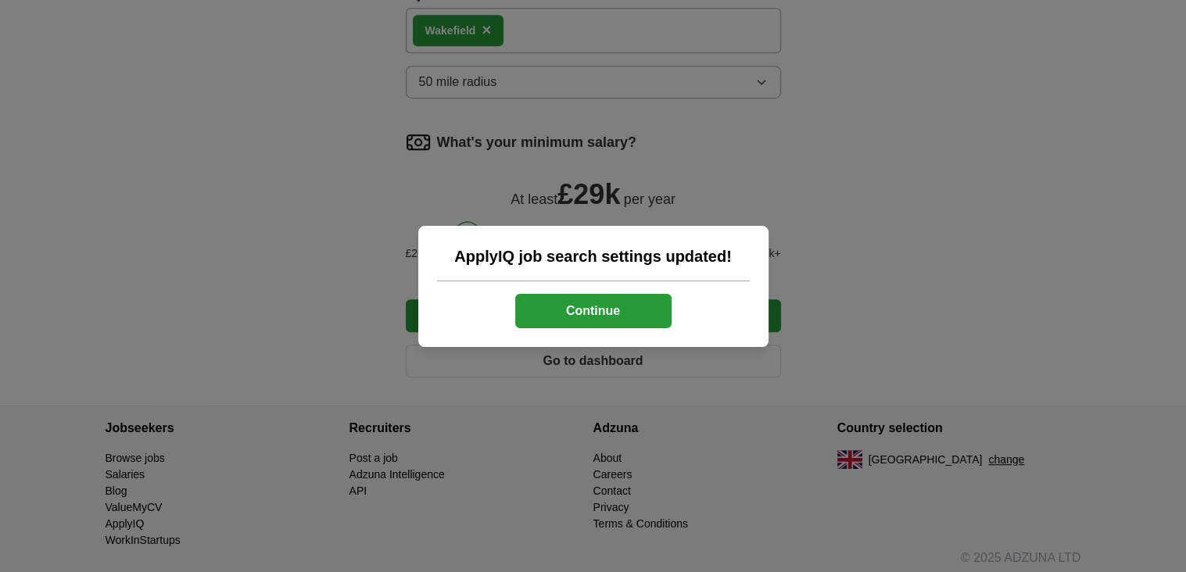
click at [609, 316] on button "Continue" at bounding box center [593, 311] width 156 height 34
